Goal: Task Accomplishment & Management: Use online tool/utility

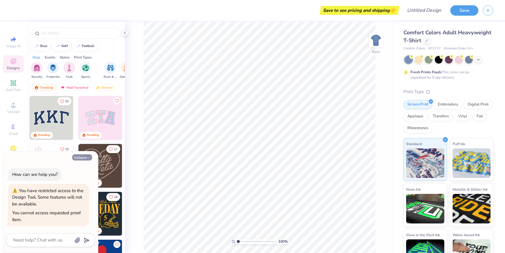
click at [81, 157] on button "Collapse" at bounding box center [82, 157] width 20 height 6
type textarea "x"
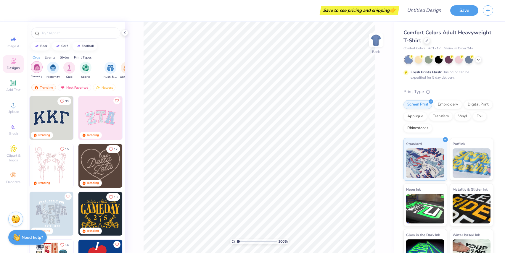
click at [35, 70] on img "filter for Sorority" at bounding box center [36, 67] width 7 height 7
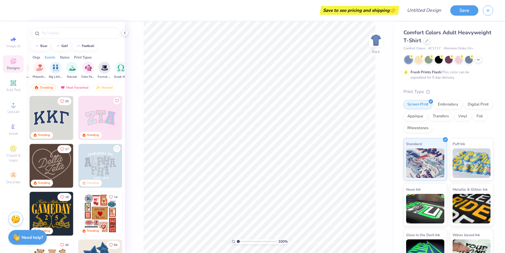
scroll to position [0, 135]
click at [72, 67] on img "filter for Retreat" at bounding box center [73, 67] width 7 height 7
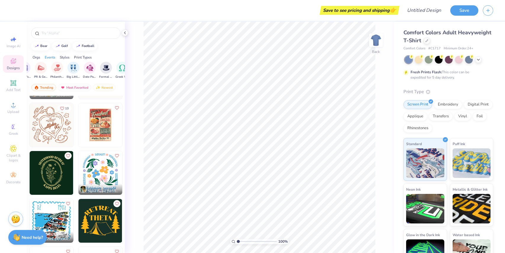
scroll to position [43, 0]
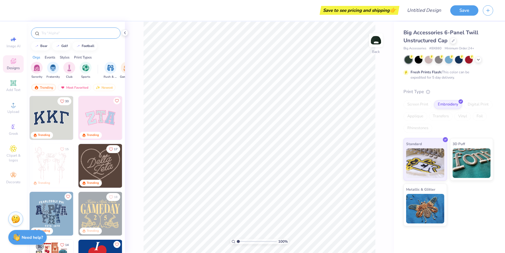
click at [55, 35] on input "text" at bounding box center [79, 33] width 76 height 6
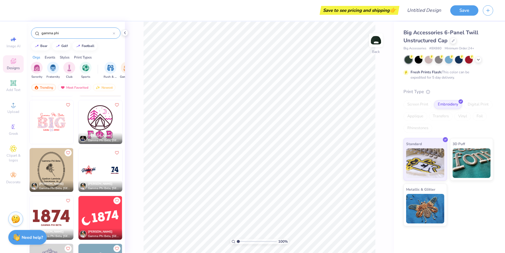
scroll to position [427, 0]
type input "gamma phi"
click at [101, 122] on img at bounding box center [100, 122] width 44 height 44
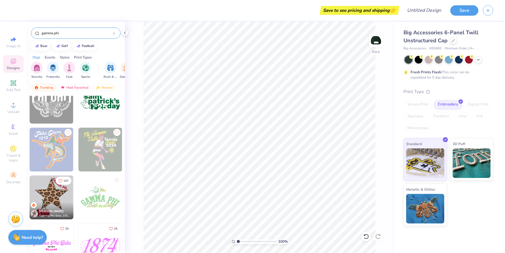
scroll to position [3266, 0]
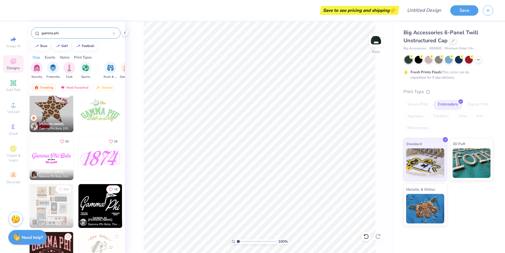
click at [94, 164] on img at bounding box center [100, 158] width 44 height 44
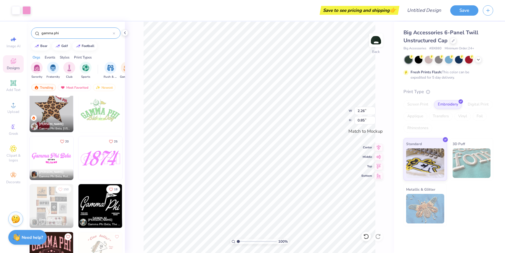
type input "4.21"
type input "1.58"
click at [27, 10] on div at bounding box center [26, 10] width 8 height 8
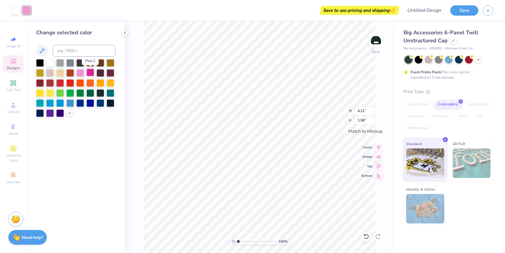
click at [90, 72] on div at bounding box center [90, 73] width 8 height 8
click at [450, 59] on div at bounding box center [449, 59] width 8 height 8
click at [419, 59] on div at bounding box center [418, 59] width 8 height 8
click at [477, 59] on polyline at bounding box center [478, 59] width 2 height 1
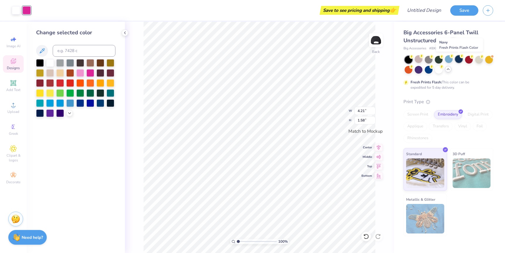
click at [457, 61] on div at bounding box center [459, 59] width 8 height 8
click at [457, 60] on div at bounding box center [459, 59] width 8 height 8
click at [427, 71] on div at bounding box center [428, 69] width 8 height 8
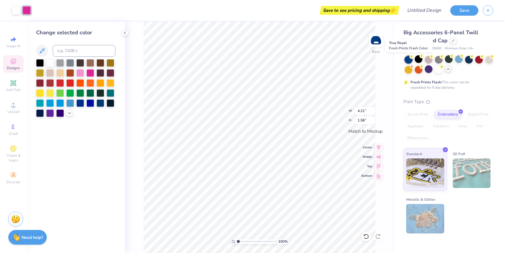
click at [407, 59] on div at bounding box center [408, 60] width 8 height 8
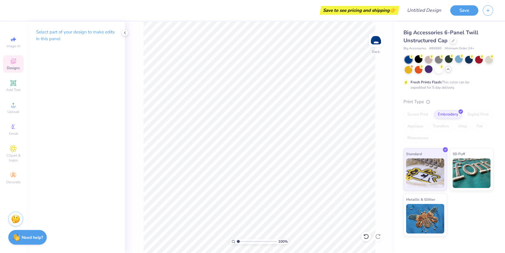
click at [10, 64] on icon at bounding box center [13, 61] width 7 height 7
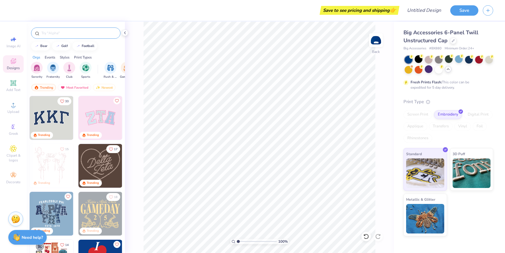
click at [84, 35] on input "text" at bounding box center [79, 33] width 76 height 6
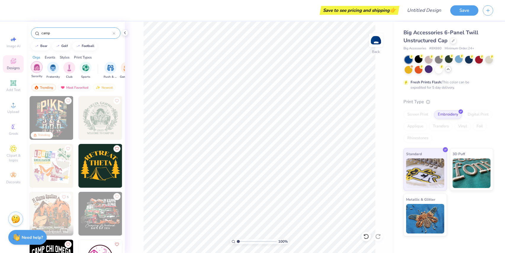
type input "camp"
click at [36, 69] on img "filter for Sorority" at bounding box center [36, 67] width 7 height 7
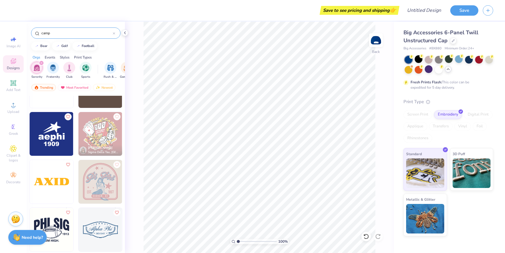
scroll to position [1086, 0]
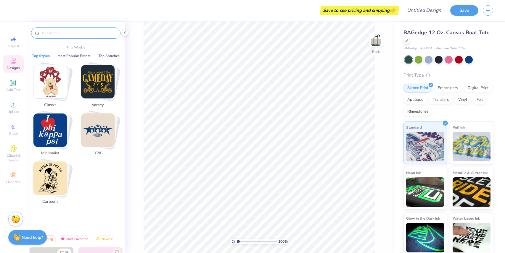
click at [57, 34] on input "text" at bounding box center [79, 33] width 76 height 6
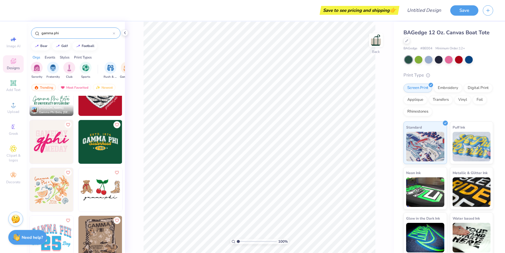
scroll to position [702, 0]
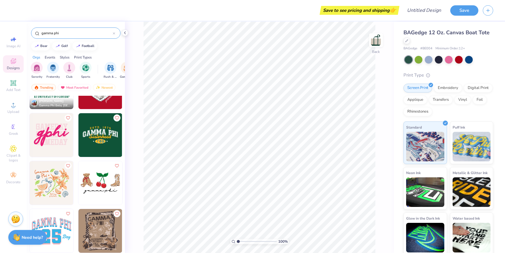
type input "gamma phi"
click at [97, 139] on img at bounding box center [100, 135] width 44 height 44
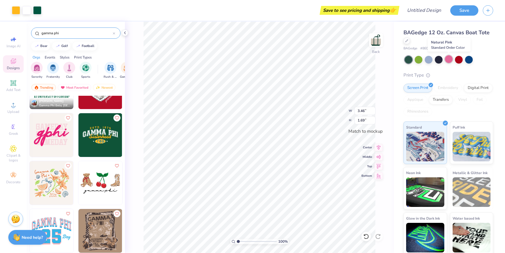
click at [446, 59] on div at bounding box center [449, 59] width 8 height 8
click at [38, 9] on div at bounding box center [37, 10] width 8 height 8
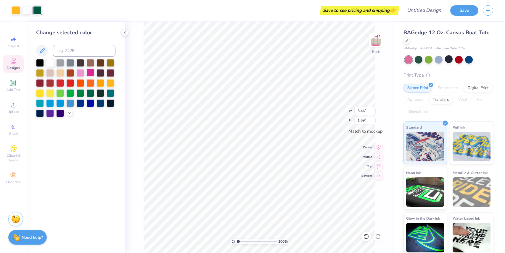
click at [88, 73] on div at bounding box center [90, 73] width 8 height 8
click at [16, 10] on div at bounding box center [16, 10] width 8 height 8
click at [69, 112] on polyline at bounding box center [69, 112] width 2 height 1
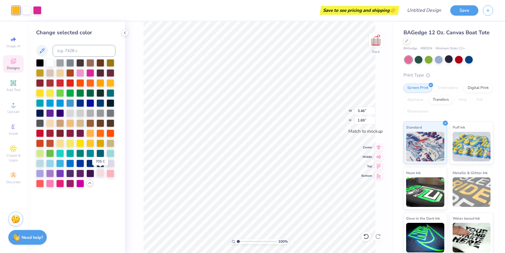
click at [101, 173] on div at bounding box center [100, 173] width 8 height 8
click at [88, 73] on div at bounding box center [90, 73] width 8 height 8
click at [71, 102] on div at bounding box center [70, 103] width 8 height 8
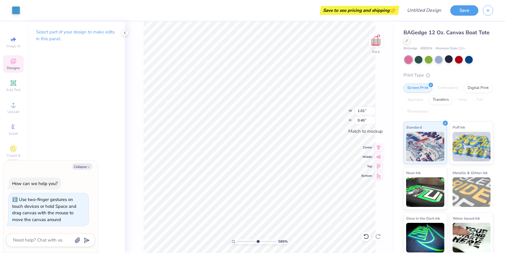
type input "6.07"
type textarea "x"
type input "6.16"
type textarea "x"
drag, startPoint x: 237, startPoint y: 242, endPoint x: 264, endPoint y: 242, distance: 27.5
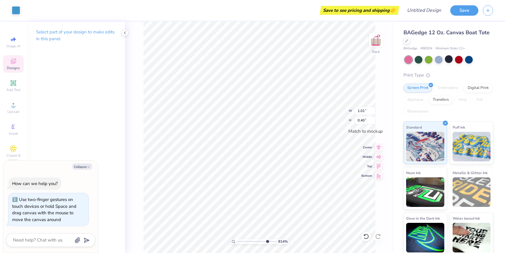
type input "7.66"
click at [264, 242] on input "range" at bounding box center [257, 241] width 40 height 5
type input "0.68"
type input "0.26"
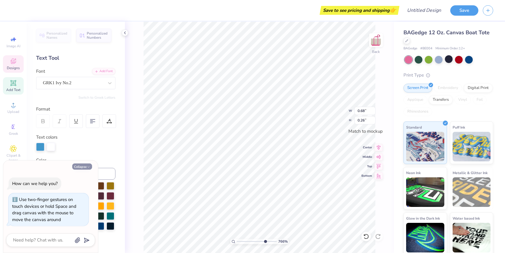
click at [78, 164] on button "Collapse" at bounding box center [82, 167] width 20 height 6
type textarea "x"
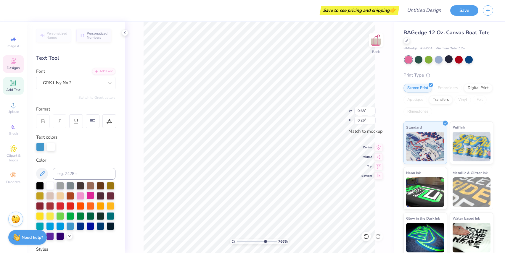
click at [90, 193] on div at bounding box center [90, 196] width 8 height 8
click at [82, 194] on div at bounding box center [80, 196] width 8 height 8
click at [50, 146] on div at bounding box center [51, 146] width 8 height 8
click at [89, 194] on div at bounding box center [90, 196] width 8 height 8
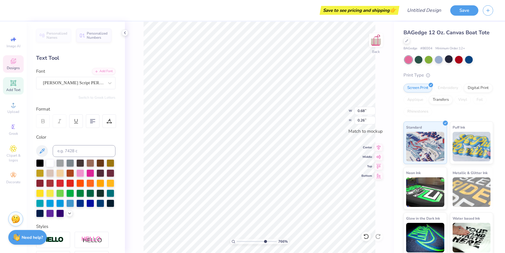
type input "2.24"
type input "0.42"
click at [82, 170] on div at bounding box center [80, 173] width 8 height 8
click at [92, 171] on div at bounding box center [90, 173] width 8 height 8
type input "0.68"
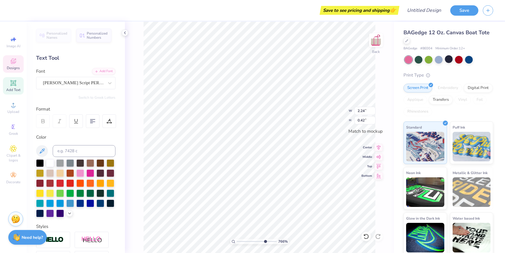
type input "0.26"
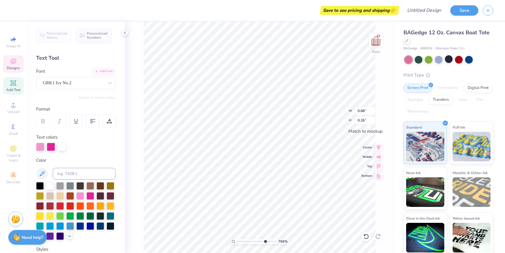
type input "1.01"
type input "0.40"
click at [90, 198] on div at bounding box center [90, 196] width 8 height 8
type input "0.68"
type input "0.26"
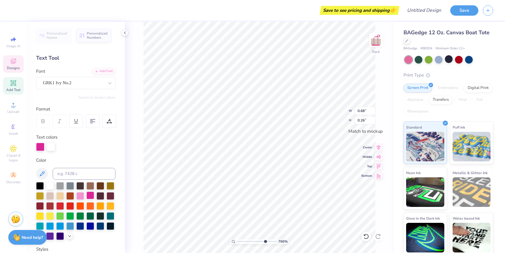
type input "1.01"
type input "0.40"
click at [83, 196] on div at bounding box center [80, 196] width 8 height 8
type input "1.02"
type input "0.42"
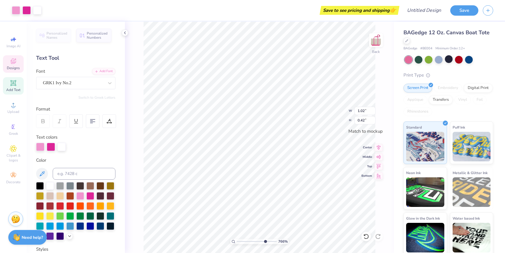
type input "0.68"
type input "0.26"
type input "1.01"
type input "0.40"
click at [89, 196] on div at bounding box center [90, 196] width 8 height 8
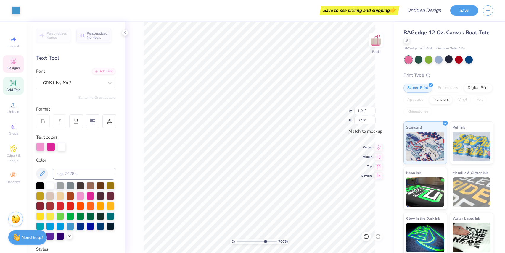
type input "0.68"
type input "0.26"
type input "1.01"
type input "0.40"
click at [19, 10] on div at bounding box center [16, 10] width 8 height 8
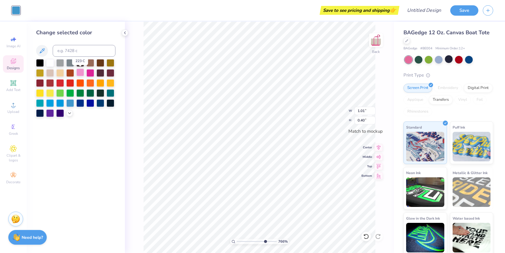
click at [80, 72] on div at bounding box center [80, 73] width 8 height 8
click at [90, 71] on div at bounding box center [90, 73] width 8 height 8
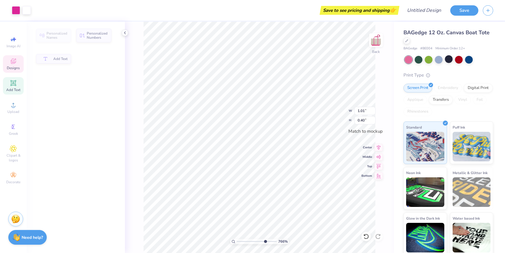
type input "0.68"
type input "0.26"
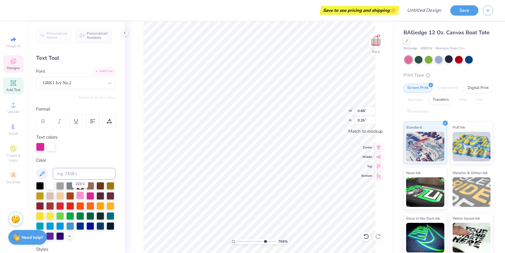
click at [81, 195] on div at bounding box center [80, 196] width 8 height 8
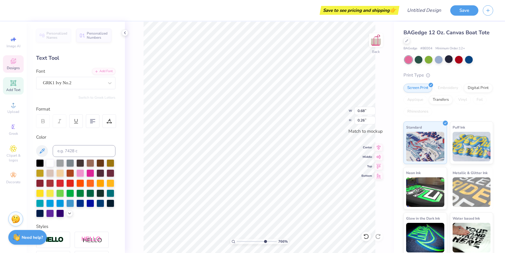
type input "2.03"
type input "0.29"
click at [91, 172] on div at bounding box center [90, 173] width 8 height 8
drag, startPoint x: 264, startPoint y: 240, endPoint x: 237, endPoint y: 247, distance: 27.3
click at [237, 244] on input "range" at bounding box center [257, 241] width 40 height 5
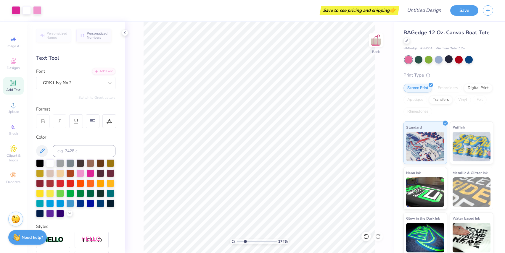
drag, startPoint x: 238, startPoint y: 240, endPoint x: 245, endPoint y: 240, distance: 7.1
type input "2.74"
click at [245, 240] on input "range" at bounding box center [257, 241] width 40 height 5
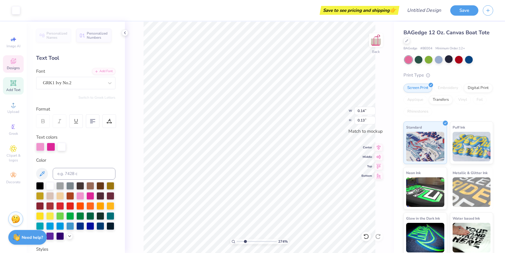
type input "0.27"
type input "0.26"
type input "0.14"
type input "0.13"
type input "0.26"
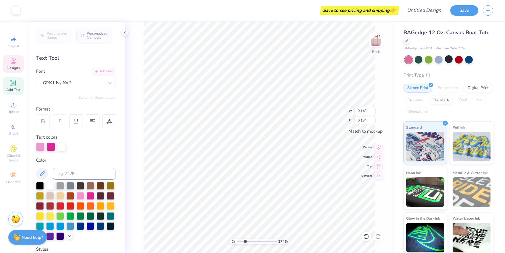
type input "0.25"
click at [233, 177] on li "Delete" at bounding box center [242, 177] width 46 height 12
click at [298, 153] on li "Duplicate" at bounding box center [303, 154] width 46 height 12
drag, startPoint x: 245, startPoint y: 241, endPoint x: 256, endPoint y: 242, distance: 10.7
click at [256, 242] on input "range" at bounding box center [257, 241] width 40 height 5
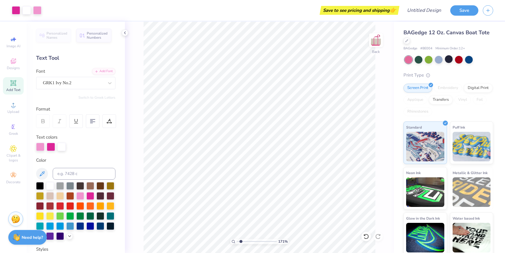
type input "1.67"
drag, startPoint x: 256, startPoint y: 242, endPoint x: 240, endPoint y: 244, distance: 15.8
click at [240, 244] on input "range" at bounding box center [257, 241] width 40 height 5
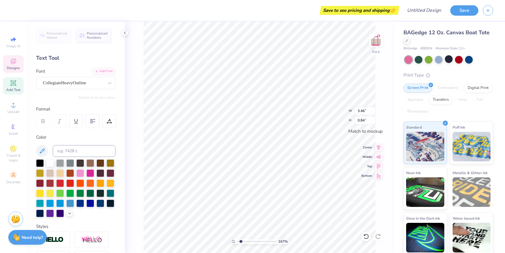
type input "2.24"
type input "0.42"
type input "2.47"
type input "0.46"
drag, startPoint x: 240, startPoint y: 242, endPoint x: 253, endPoint y: 240, distance: 13.1
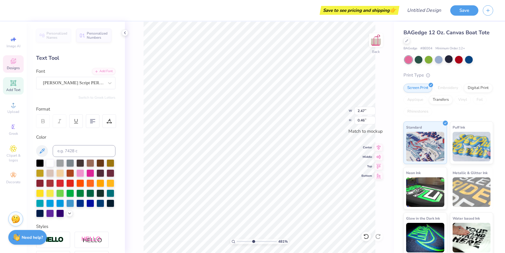
click at [253, 240] on input "range" at bounding box center [257, 241] width 40 height 5
drag, startPoint x: 252, startPoint y: 241, endPoint x: 249, endPoint y: 241, distance: 3.6
type input "3.77"
click at [249, 241] on input "range" at bounding box center [257, 241] width 40 height 5
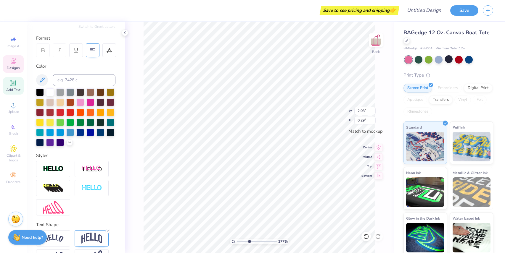
scroll to position [0, 0]
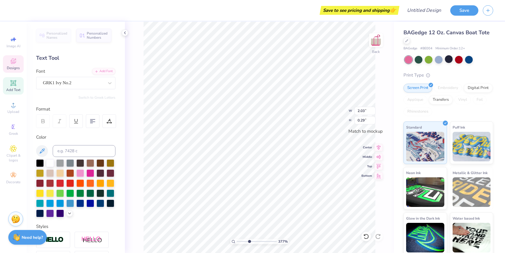
type input "2.38"
type input "0.34"
drag, startPoint x: 250, startPoint y: 240, endPoint x: 235, endPoint y: 242, distance: 14.6
type input "1"
click at [237, 242] on input "range" at bounding box center [257, 241] width 40 height 5
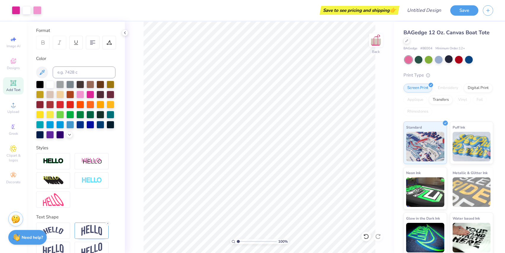
scroll to position [91, 0]
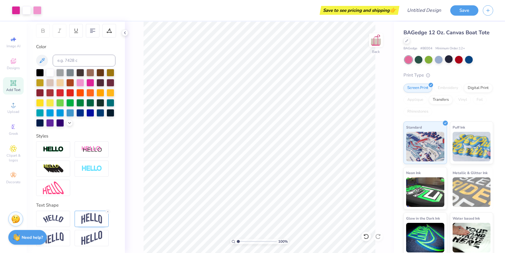
click at [143, 137] on div "100 % Back" at bounding box center [259, 138] width 269 height 232
click at [12, 62] on icon at bounding box center [13, 61] width 5 height 5
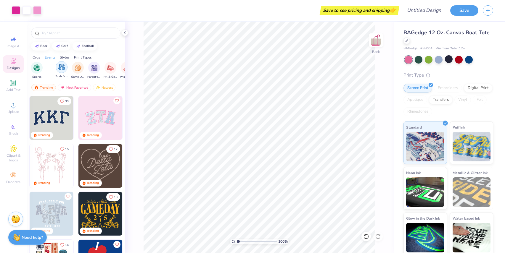
scroll to position [0, 51]
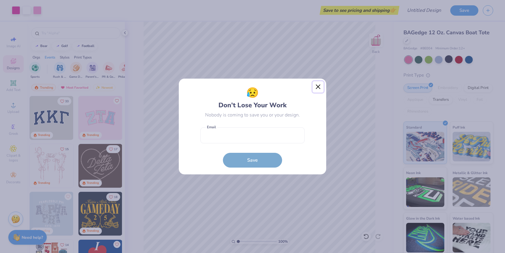
click at [315, 87] on button "Close" at bounding box center [317, 86] width 11 height 11
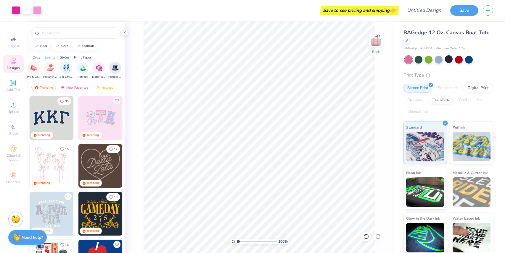
scroll to position [0, 128]
click at [78, 69] on img "filter for Retreat" at bounding box center [79, 67] width 7 height 7
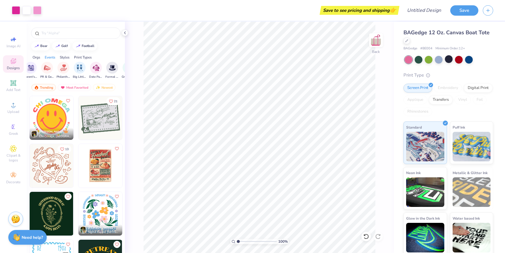
click at [101, 125] on img at bounding box center [100, 118] width 44 height 44
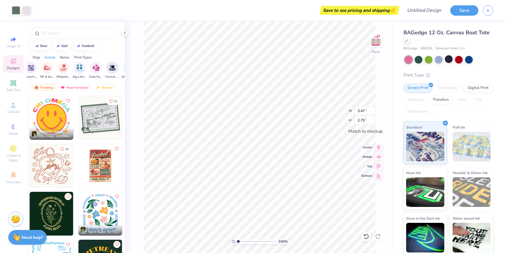
type input "3.47"
type input "2.75"
drag, startPoint x: 238, startPoint y: 243, endPoint x: 245, endPoint y: 242, distance: 7.3
type input "2.66"
click at [244, 242] on input "range" at bounding box center [257, 241] width 40 height 5
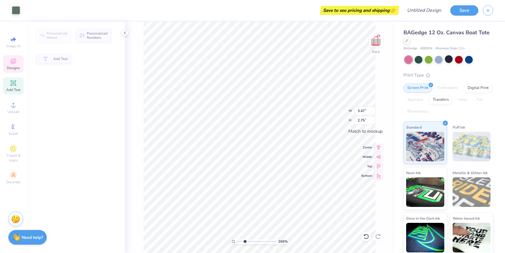
type input "1.18"
type input "0.56"
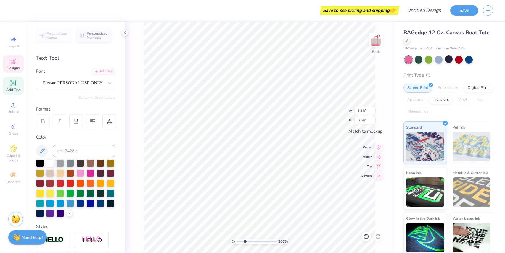
type textarea "Gamma"
type input "0.83"
type input "0.39"
type textarea "G"
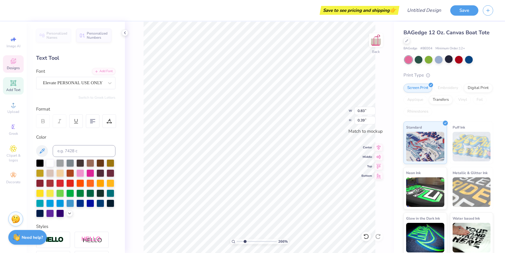
type textarea "Phi"
type input "0.78"
type input "0.45"
type input "0.46"
type input "0.28"
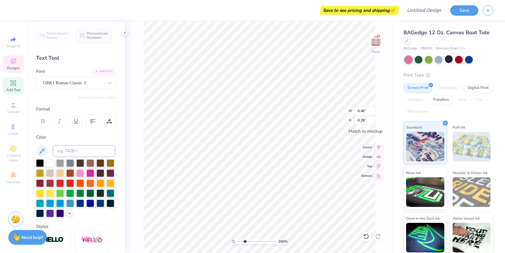
paste textarea
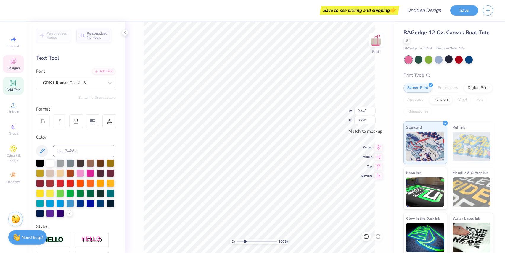
paste textarea
type input "3.25"
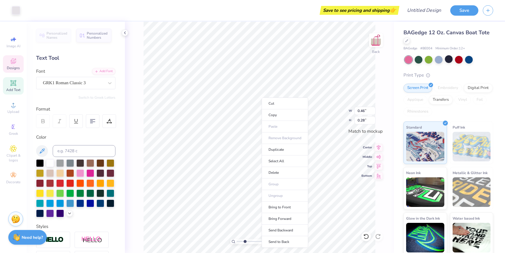
type input "2.50"
type input "3.25"
type input "2.50"
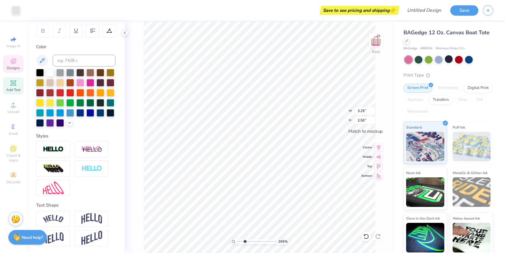
scroll to position [0, 0]
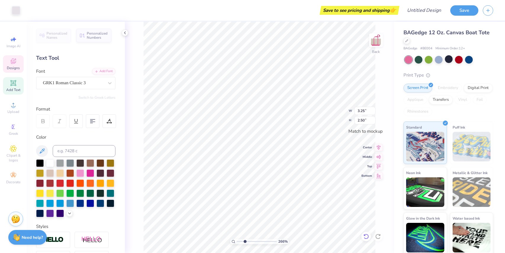
click at [366, 237] on icon at bounding box center [366, 237] width 6 height 6
click at [364, 235] on icon at bounding box center [365, 236] width 5 height 5
click at [378, 236] on icon at bounding box center [378, 237] width 6 height 6
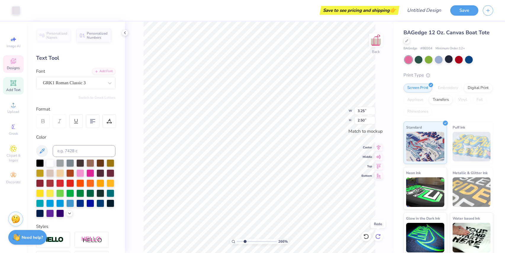
click at [378, 236] on icon at bounding box center [378, 237] width 6 height 6
type input "0.46"
type input "0.28"
type textarea "G"
click at [261, 96] on div "Cut Copy Paste Remove Background Duplicate Select All Delete Group Ungroup Brin…" at bounding box center [284, 171] width 46 height 150
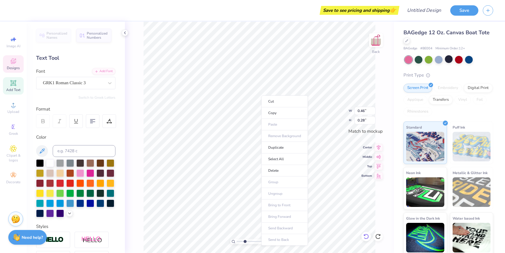
type input "0.15"
type input "0.20"
paste textarea
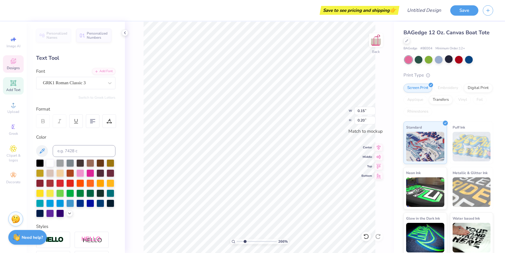
paste textarea
type textarea "G"
type input "3.47"
type input "2.74"
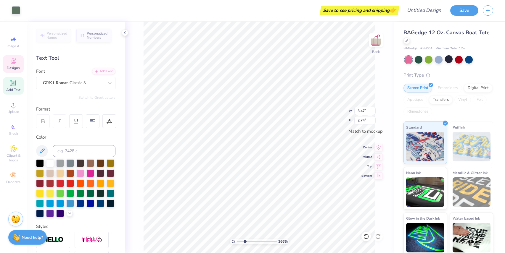
type input "0.15"
type input "0.20"
type textarea "G"
type input "3.25"
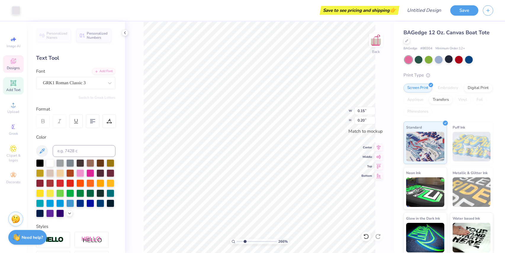
type input "2.50"
type input "0.39"
type input "0.17"
type textarea "S"
type textarea "Fall"
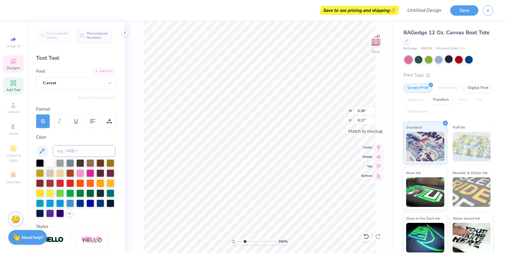
type input "0.23"
type input "0.15"
type input "6.14"
drag, startPoint x: 245, startPoint y: 242, endPoint x: 258, endPoint y: 242, distance: 12.7
click at [258, 242] on input "range" at bounding box center [257, 241] width 40 height 5
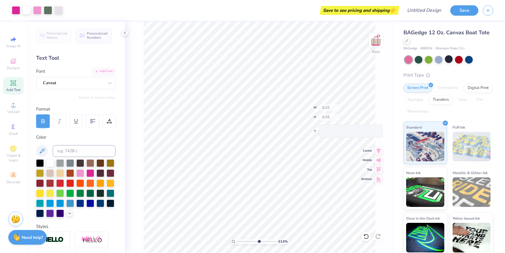
type input "3.47"
type input "2.74"
type input "3.47"
type input "2.74"
type input "1.51"
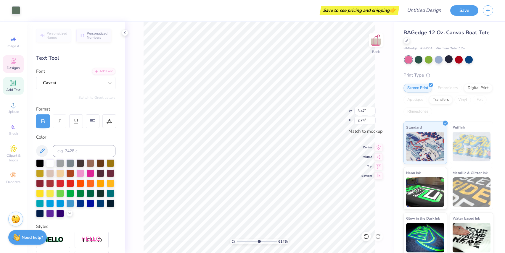
type input "1.63"
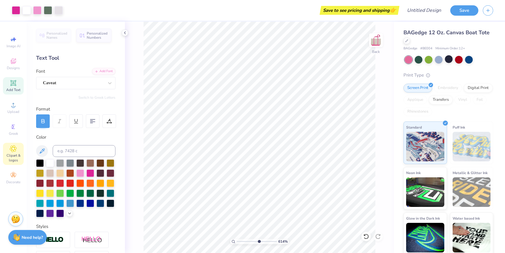
click at [11, 151] on icon at bounding box center [13, 148] width 7 height 7
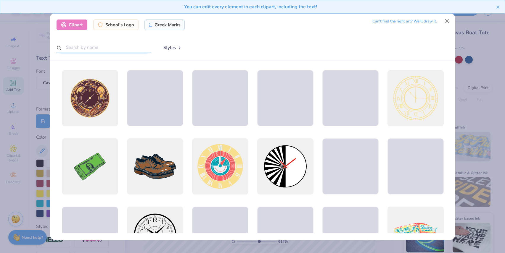
click at [100, 48] on input "text" at bounding box center [103, 47] width 95 height 11
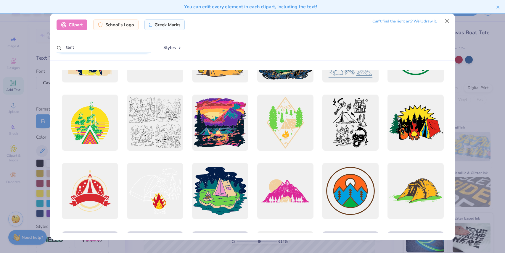
scroll to position [112, 0]
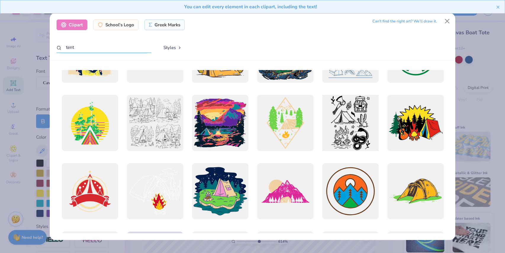
type input "tent"
click at [347, 134] on div at bounding box center [350, 123] width 62 height 62
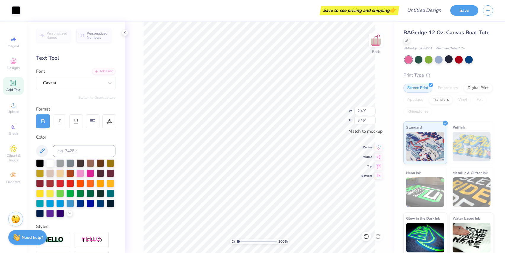
drag, startPoint x: 259, startPoint y: 243, endPoint x: 222, endPoint y: 245, distance: 37.0
click at [237, 244] on input "range" at bounding box center [257, 241] width 40 height 5
drag, startPoint x: 238, startPoint y: 241, endPoint x: 254, endPoint y: 240, distance: 15.7
click at [254, 240] on input "range" at bounding box center [257, 241] width 40 height 5
click at [237, 107] on li "Cut" at bounding box center [247, 107] width 46 height 12
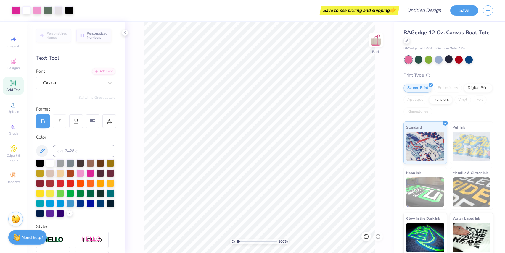
drag, startPoint x: 254, startPoint y: 241, endPoint x: 221, endPoint y: 243, distance: 33.5
click at [237, 243] on input "range" at bounding box center [257, 241] width 40 height 5
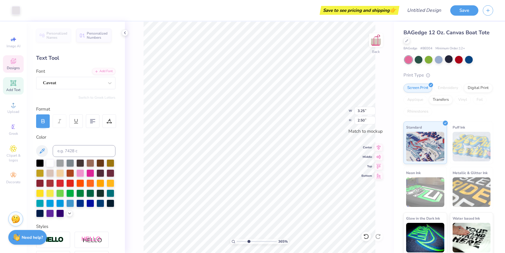
drag, startPoint x: 237, startPoint y: 243, endPoint x: 248, endPoint y: 243, distance: 10.6
type input "3.5"
click at [248, 243] on input "range" at bounding box center [257, 241] width 40 height 5
type input "1.32"
type input "1.48"
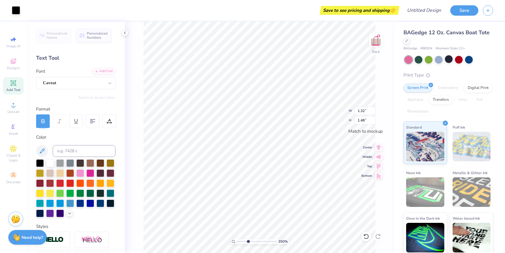
type input "3.25"
type input "2.50"
type input "1.08"
type input "1.42"
type input "2.38"
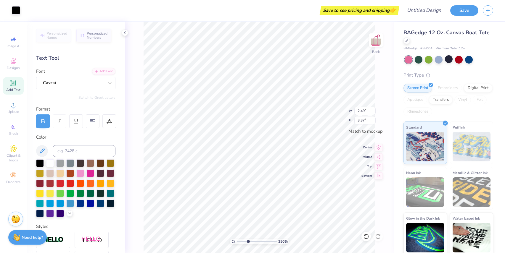
type input "0.34"
type input "1.69"
type input "0.92"
type input "1.70"
type input "0.93"
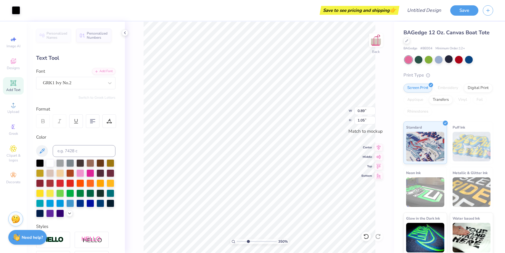
click at [309, 253] on html "Art colors Save to see pricing and shipping 👉 Design Title Save Image AI Design…" at bounding box center [252, 126] width 505 height 253
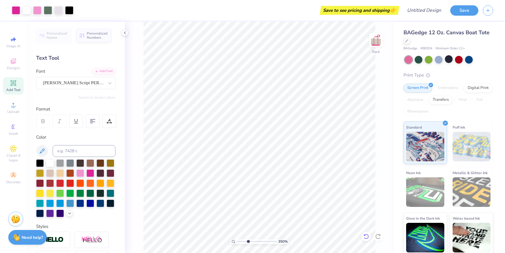
click at [367, 237] on icon at bounding box center [366, 237] width 6 height 6
click at [368, 237] on icon at bounding box center [365, 236] width 5 height 5
click at [377, 238] on icon at bounding box center [377, 236] width 5 height 5
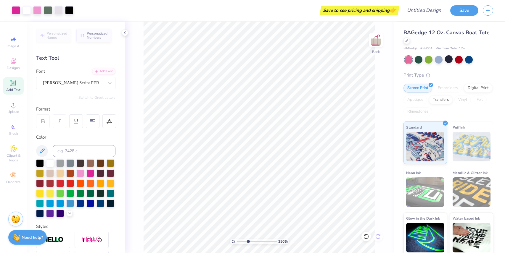
click at [377, 238] on icon at bounding box center [377, 236] width 5 height 5
click at [377, 236] on icon at bounding box center [378, 237] width 6 height 6
click at [377, 235] on div "350 % Back" at bounding box center [259, 138] width 269 height 232
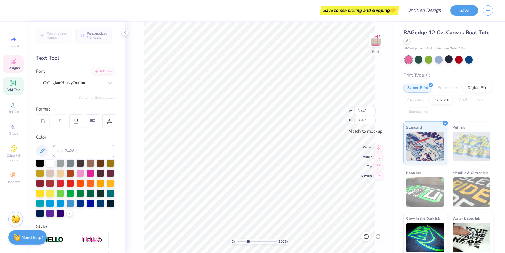
type input "0.72"
type input "0.87"
click at [366, 232] on div at bounding box center [365, 236] width 9 height 9
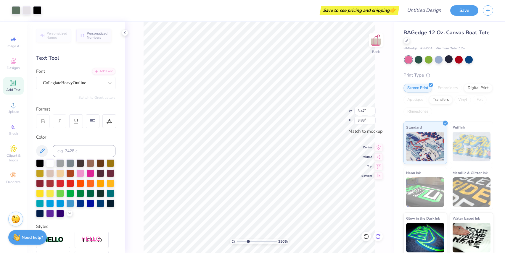
click at [378, 236] on icon at bounding box center [378, 237] width 6 height 6
type input "3.25"
type input "2.50"
type input "1.70"
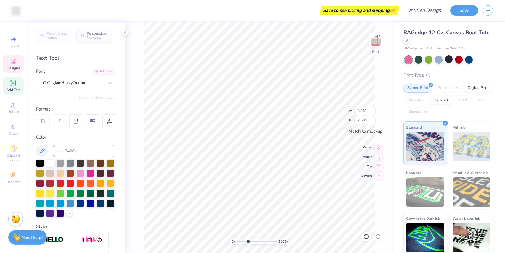
type input "0.93"
type input "1.32"
type input "1.48"
type input "1.01"
type input "1.13"
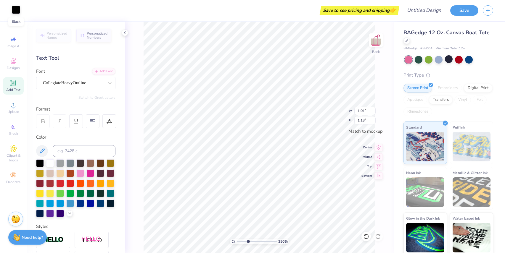
click at [14, 9] on div at bounding box center [16, 10] width 8 height 8
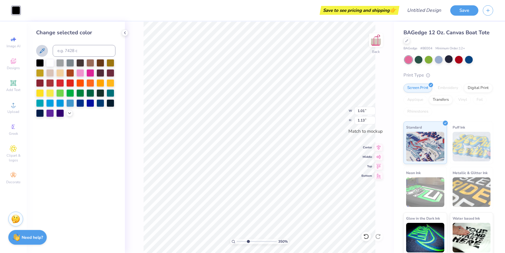
click at [41, 52] on icon at bounding box center [42, 50] width 5 height 5
type input "3.25"
type input "2.50"
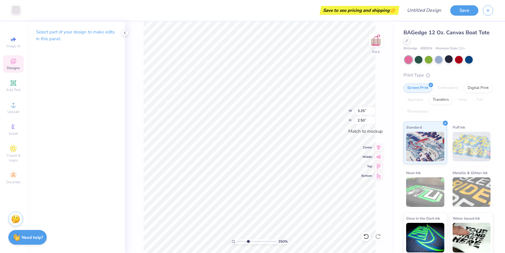
click at [17, 10] on div at bounding box center [16, 10] width 8 height 8
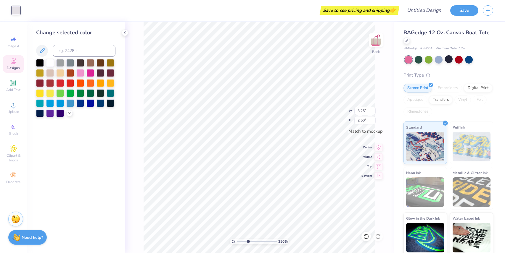
type input "1.70"
type input "0.93"
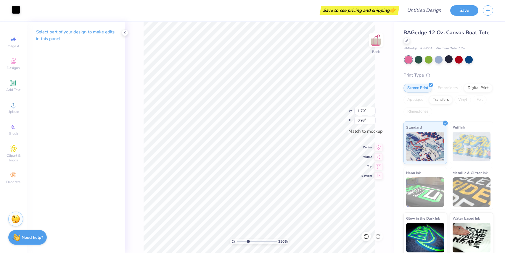
click at [17, 9] on div at bounding box center [16, 10] width 8 height 8
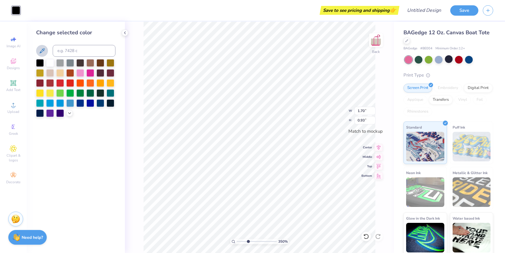
click at [42, 51] on icon at bounding box center [41, 50] width 7 height 7
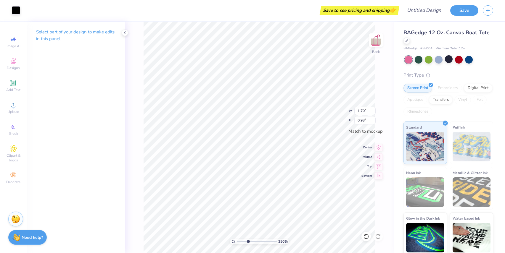
type input "0.89"
type input "1.08"
click at [366, 235] on icon at bounding box center [366, 237] width 6 height 6
type input "3.25"
type input "2.50"
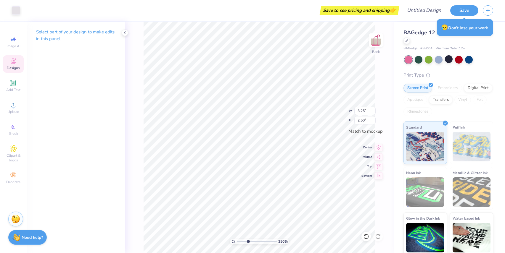
type input "0.89"
type input "1.08"
type input "1.01"
type input "1.13"
type input "0.56"
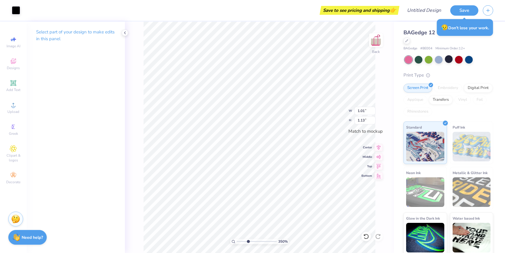
type input "0.69"
type input "1.00"
type input "1.18"
drag, startPoint x: 247, startPoint y: 243, endPoint x: 258, endPoint y: 244, distance: 10.4
type input "5.99"
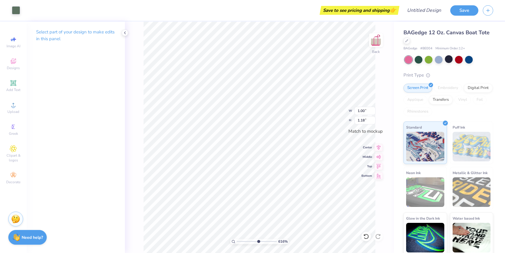
click at [258, 244] on input "range" at bounding box center [257, 241] width 40 height 5
type input "3.25"
type input "2.50"
type input "1.00"
type input "1.18"
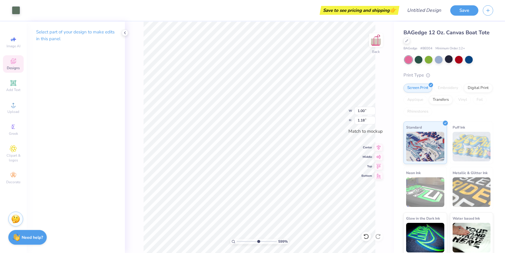
type input "3.47"
type input "2.74"
type input "3.25"
type input "2.50"
type input "1.70"
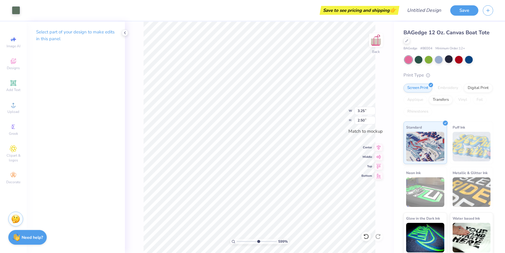
type input "0.93"
drag, startPoint x: 257, startPoint y: 241, endPoint x: 253, endPoint y: 241, distance: 3.8
type input "4.87"
click at [253, 241] on input "range" at bounding box center [257, 241] width 40 height 5
type input "1.69"
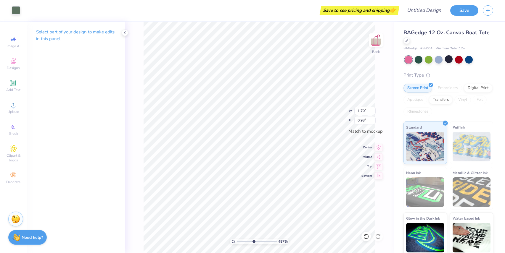
type input "0.94"
type input "1.22"
click at [238, 232] on div "135 %" at bounding box center [259, 138] width 232 height 232
click at [292, 111] on li "Cut" at bounding box center [300, 107] width 46 height 12
click at [366, 235] on icon at bounding box center [366, 237] width 6 height 6
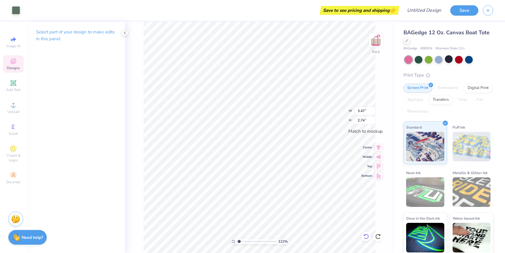
type input "3.47"
type input "2.74"
click at [291, 109] on li "Cut" at bounding box center [295, 107] width 46 height 12
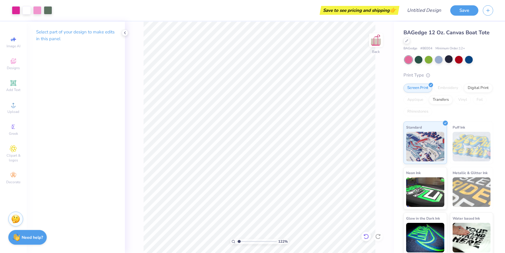
click at [366, 237] on icon at bounding box center [366, 237] width 6 height 6
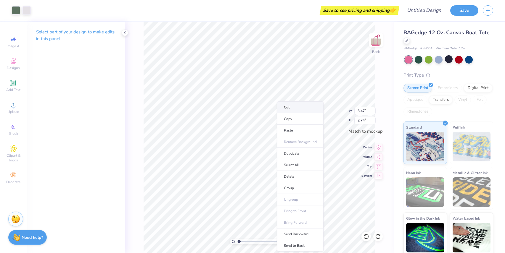
click at [297, 110] on li "Cut" at bounding box center [300, 107] width 46 height 12
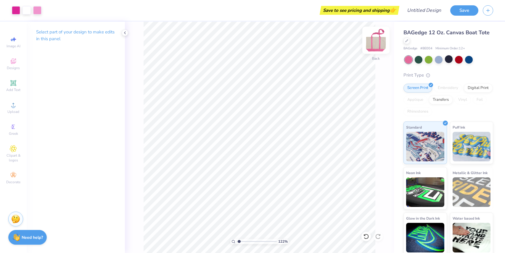
click at [377, 42] on img at bounding box center [376, 40] width 24 height 24
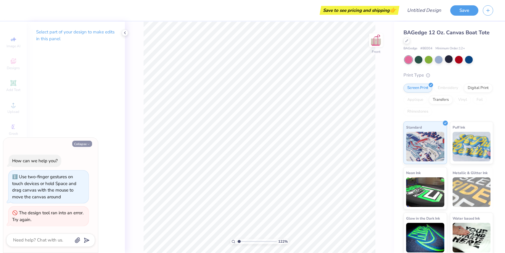
click at [82, 144] on button "Collapse" at bounding box center [82, 144] width 20 height 6
type textarea "x"
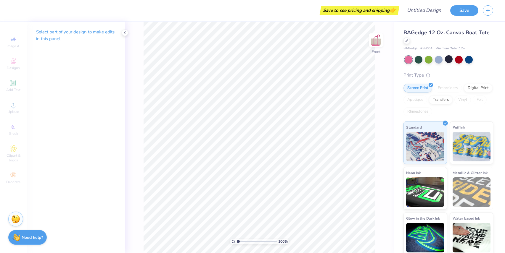
drag, startPoint x: 241, startPoint y: 241, endPoint x: 225, endPoint y: 243, distance: 16.1
type input "1"
click at [237, 243] on input "range" at bounding box center [257, 241] width 40 height 5
click at [372, 43] on img at bounding box center [376, 40] width 24 height 24
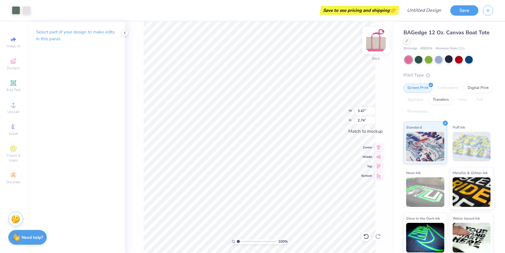
type input "3.46"
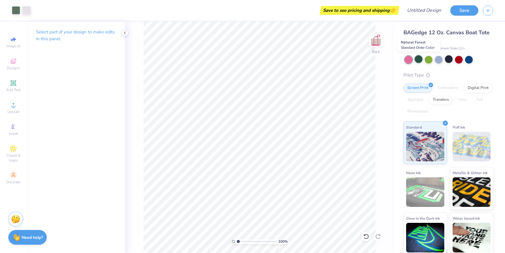
click at [418, 57] on div at bounding box center [418, 59] width 8 height 8
click at [448, 60] on div at bounding box center [449, 59] width 8 height 8
drag, startPoint x: 236, startPoint y: 241, endPoint x: 240, endPoint y: 242, distance: 4.2
type input "1.86"
click at [241, 242] on input "range" at bounding box center [257, 241] width 40 height 5
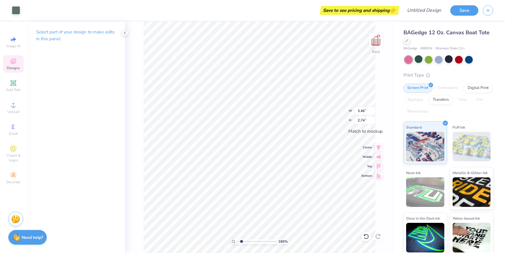
type input "1.68"
type input "0.94"
click at [416, 58] on div at bounding box center [418, 59] width 8 height 8
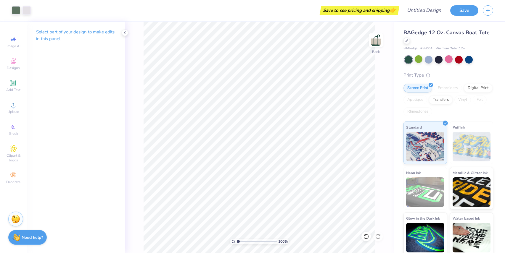
type input "1"
click at [202, 242] on div "100 %" at bounding box center [259, 138] width 232 height 232
click at [422, 9] on input "Design Title" at bounding box center [416, 10] width 58 height 12
type input "P"
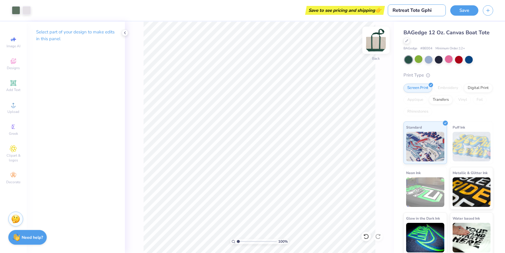
type input "Retreat Tote Gphi"
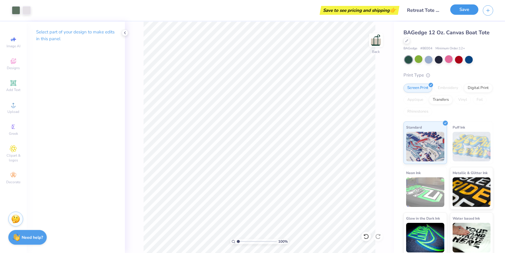
click at [462, 8] on button "Save" at bounding box center [464, 9] width 28 height 10
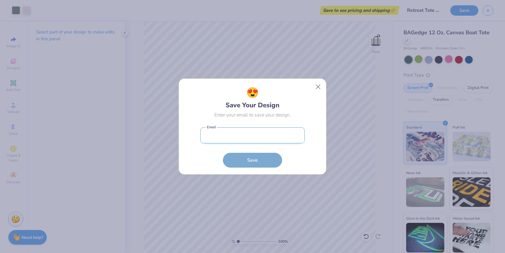
click at [240, 140] on input "email" at bounding box center [252, 135] width 104 height 16
type input "audrey.howerton@gmail.com"
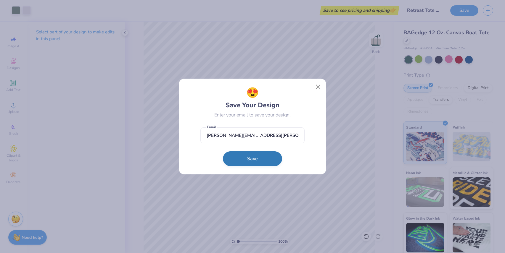
click at [249, 160] on button "Save" at bounding box center [252, 158] width 59 height 15
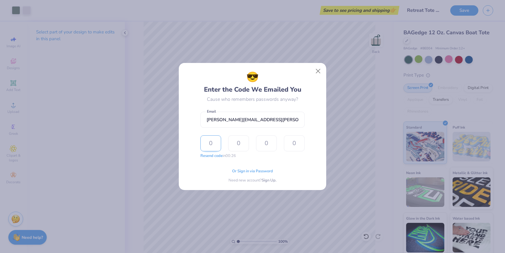
click at [210, 144] on input "text" at bounding box center [210, 143] width 21 height 16
type input "3"
type input "8"
type input "6"
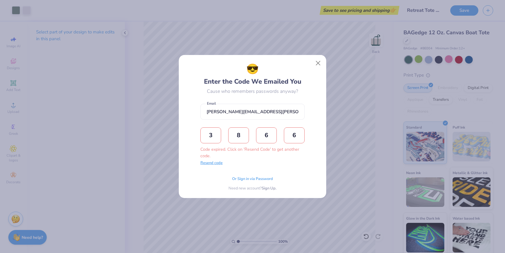
type input "6"
click at [206, 164] on button "Resend code" at bounding box center [211, 163] width 22 height 6
click at [211, 140] on input "text" at bounding box center [210, 135] width 21 height 16
type input "3"
type input "8"
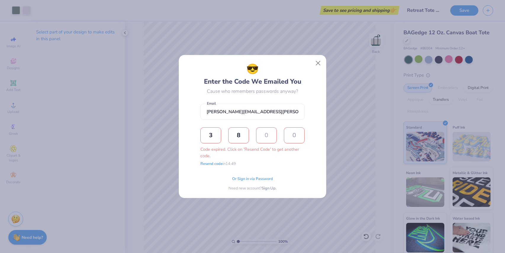
type input "6"
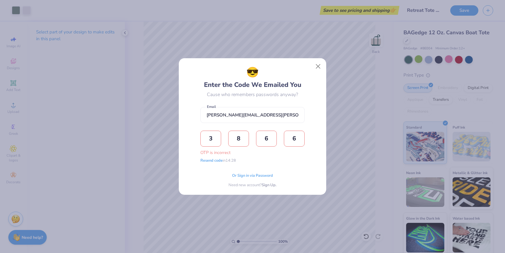
type input "6"
type input "7"
type input "3"
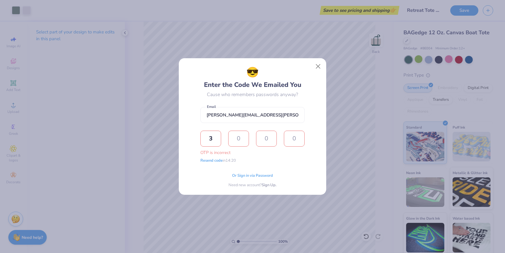
type input "6"
type input "7"
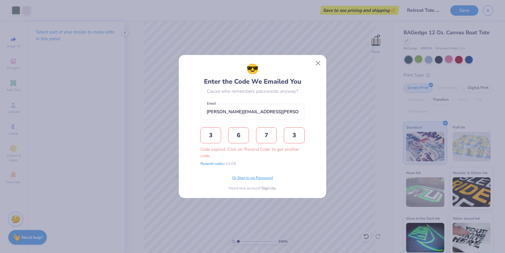
type input "3"
click at [257, 177] on span "Or Sign in via Password" at bounding box center [252, 178] width 41 height 6
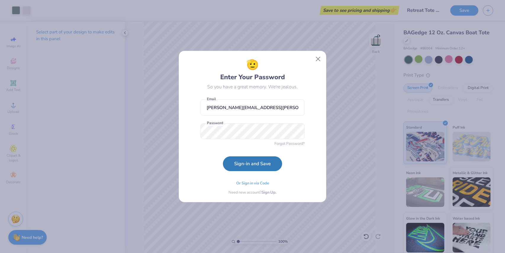
click at [250, 169] on button "Sign-in and Save" at bounding box center [252, 163] width 59 height 15
